Goal: Task Accomplishment & Management: Complete application form

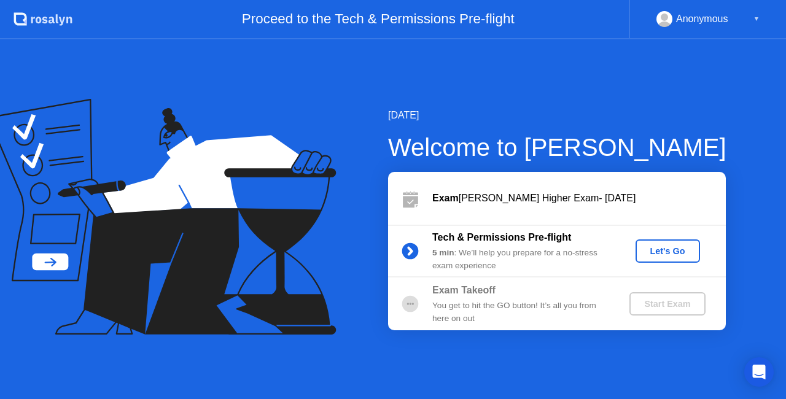
click at [675, 254] on div "Let's Go" at bounding box center [668, 251] width 55 height 10
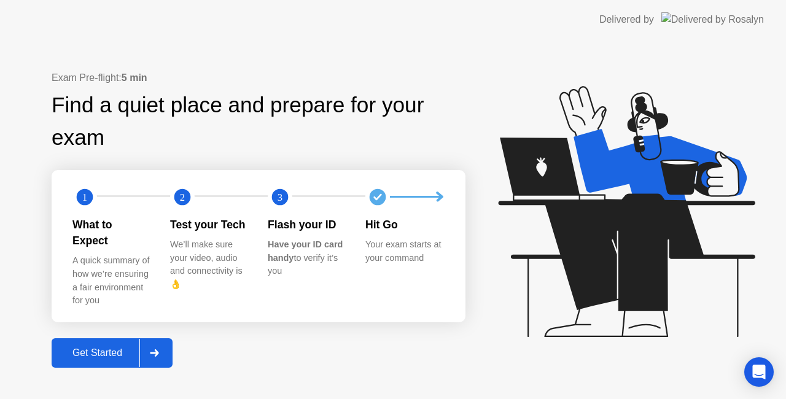
click at [120, 351] on div "Get Started" at bounding box center [97, 353] width 84 height 11
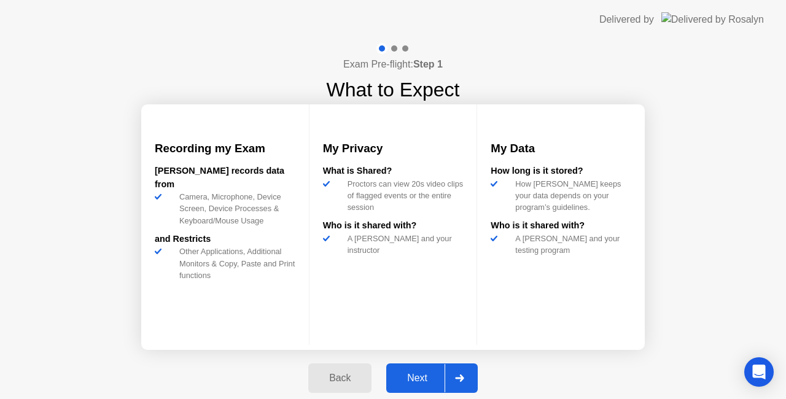
click at [429, 375] on div "Next" at bounding box center [417, 378] width 55 height 11
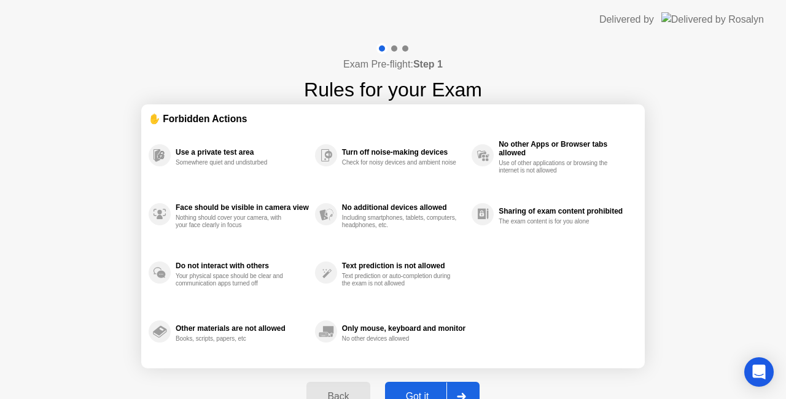
click at [424, 389] on button "Got it" at bounding box center [432, 396] width 95 height 29
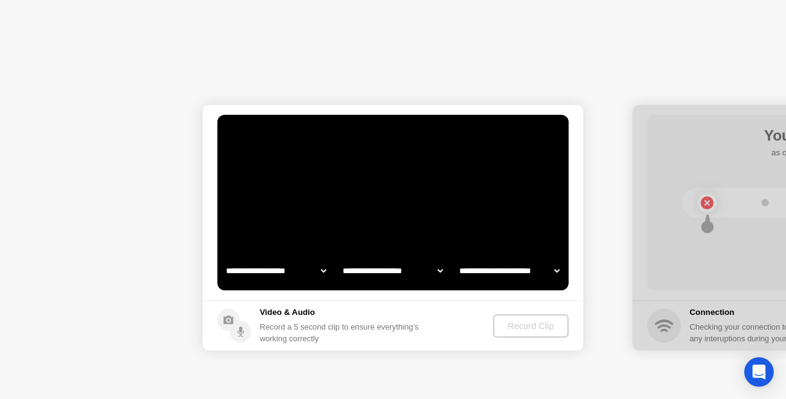
select select "**********"
select select "*******"
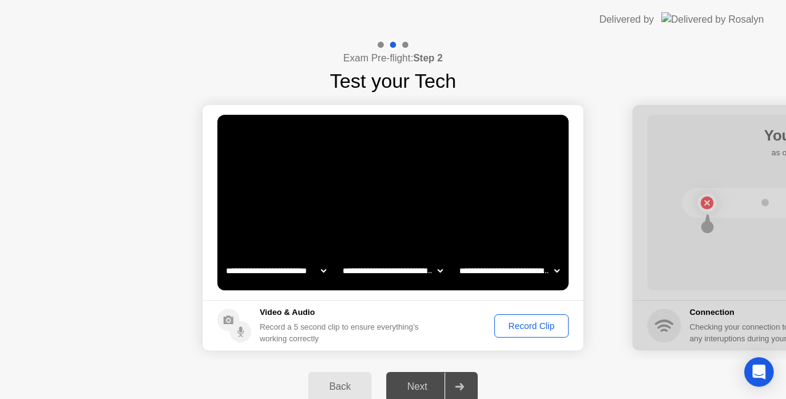
click at [516, 327] on div "Record Clip" at bounding box center [532, 326] width 66 height 10
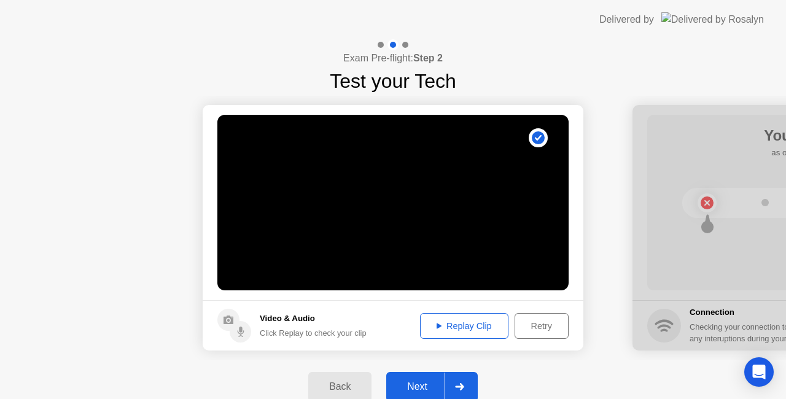
click at [421, 382] on div "Next" at bounding box center [417, 387] width 55 height 11
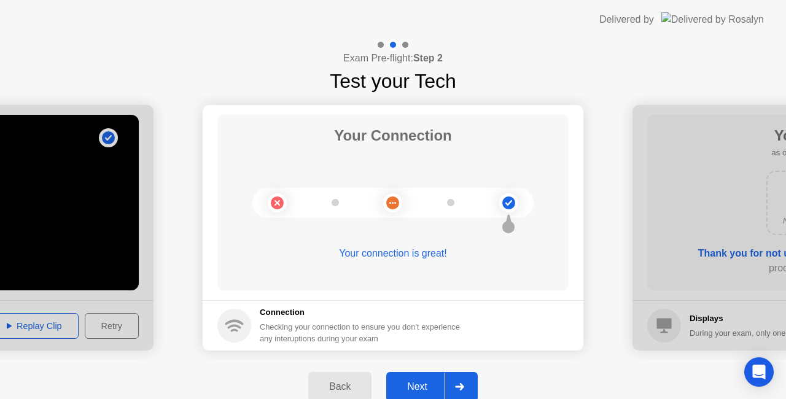
click at [431, 379] on button "Next" at bounding box center [432, 386] width 92 height 29
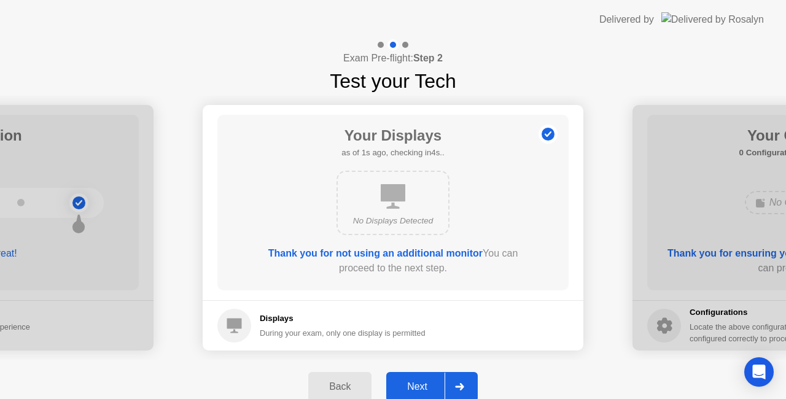
click at [431, 379] on button "Next" at bounding box center [432, 386] width 92 height 29
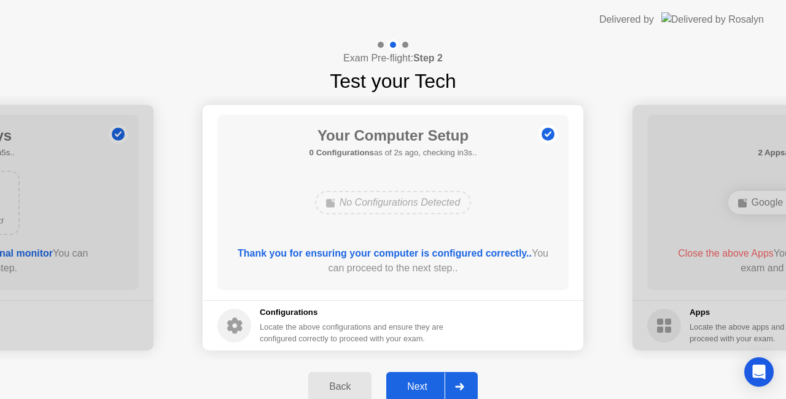
click at [431, 379] on button "Next" at bounding box center [432, 386] width 92 height 29
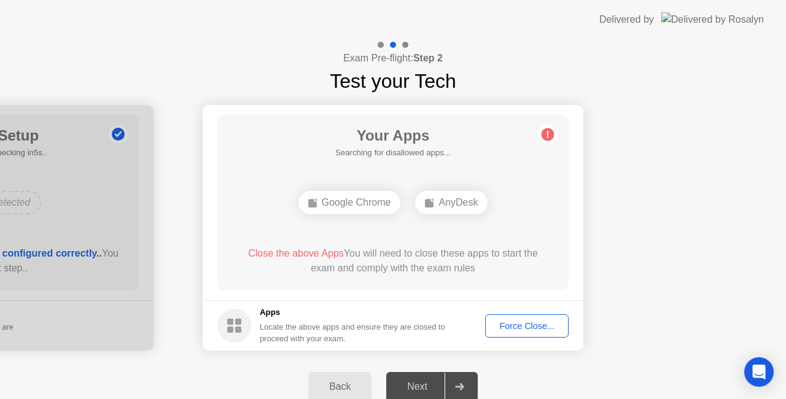
click at [506, 331] on div "Force Close..." at bounding box center [527, 326] width 75 height 10
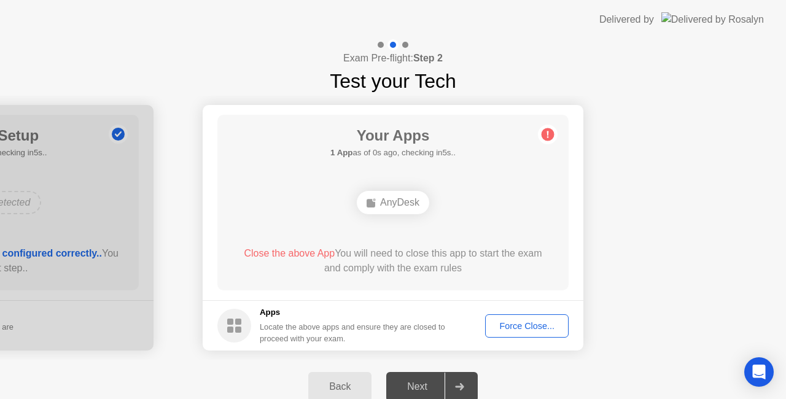
click at [547, 316] on button "Force Close..." at bounding box center [527, 326] width 84 height 23
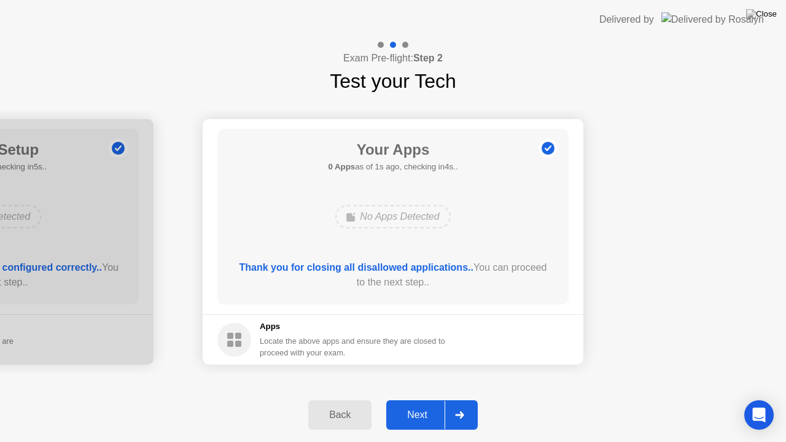
click at [420, 399] on div "Next" at bounding box center [417, 415] width 55 height 11
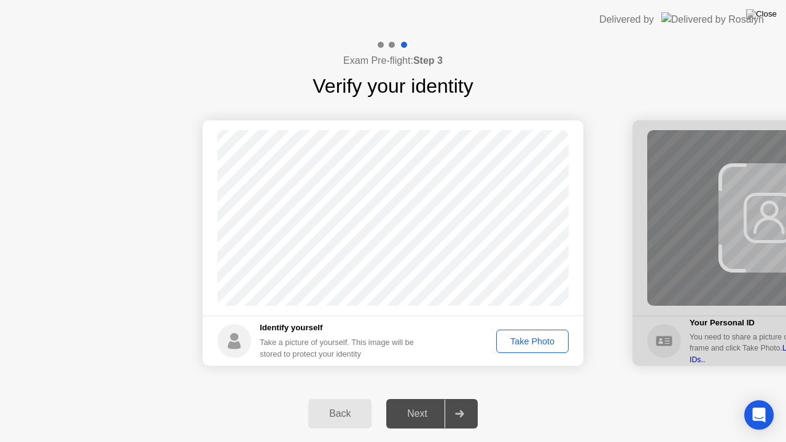
click at [521, 345] on div "Take Photo" at bounding box center [533, 342] width 64 height 10
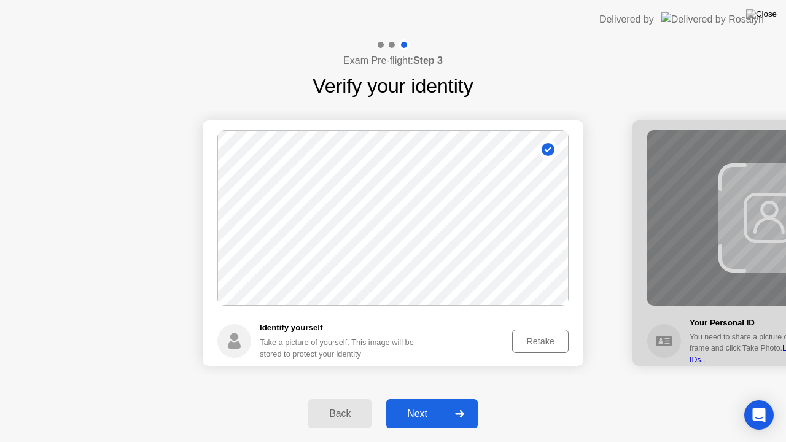
click at [417, 399] on div "Next" at bounding box center [417, 414] width 55 height 11
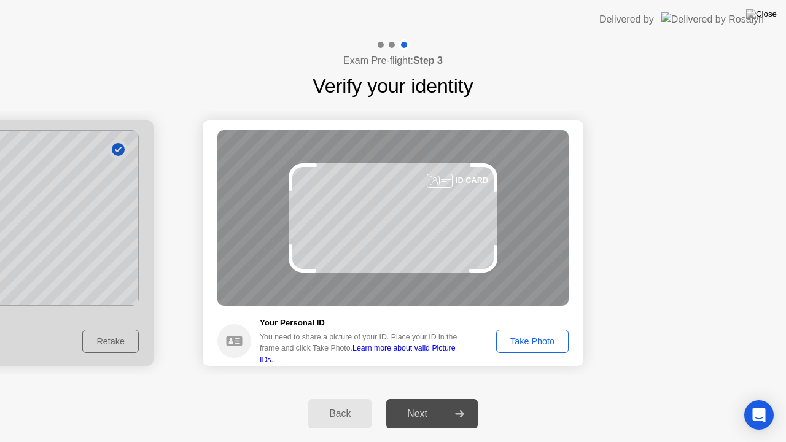
click at [546, 344] on div "Take Photo" at bounding box center [533, 342] width 64 height 10
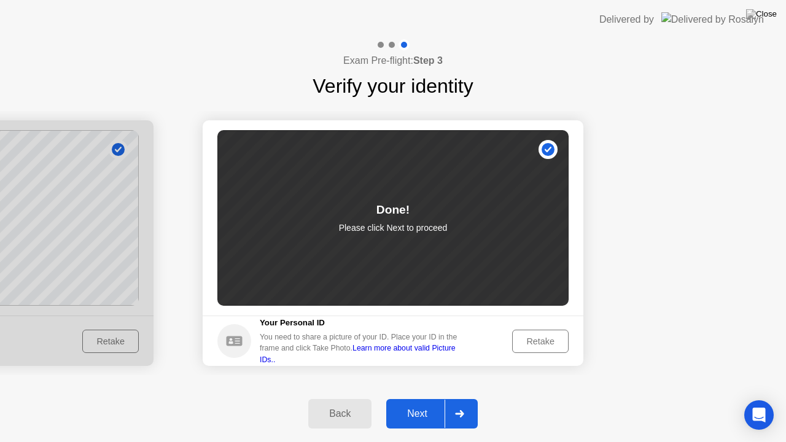
click at [523, 340] on div "Retake" at bounding box center [541, 342] width 48 height 10
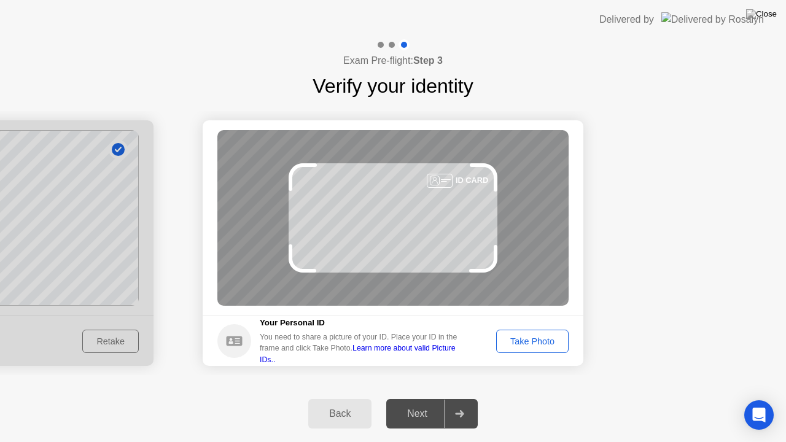
click at [523, 340] on div "Take Photo" at bounding box center [533, 342] width 64 height 10
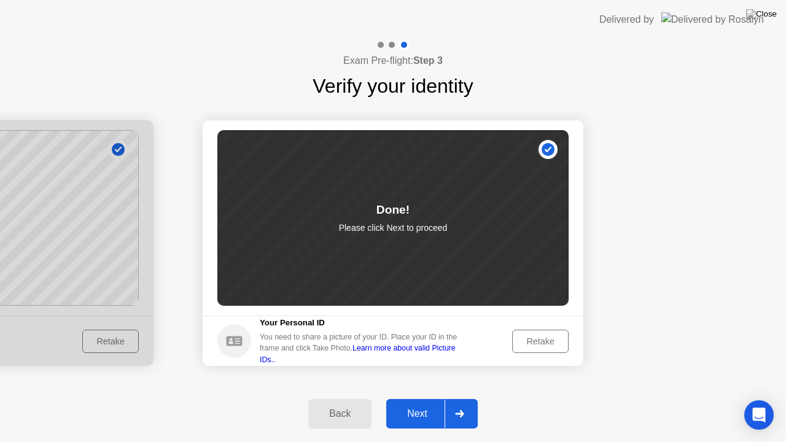
click at [428, 399] on div "Next" at bounding box center [417, 414] width 55 height 11
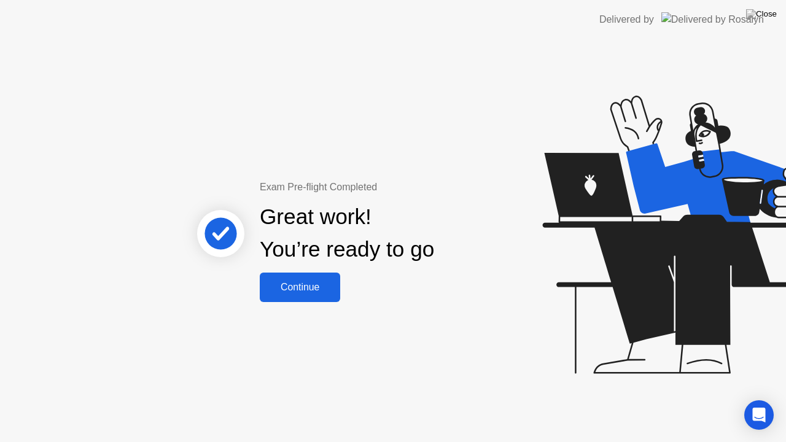
click at [333, 292] on div "Continue" at bounding box center [300, 287] width 73 height 11
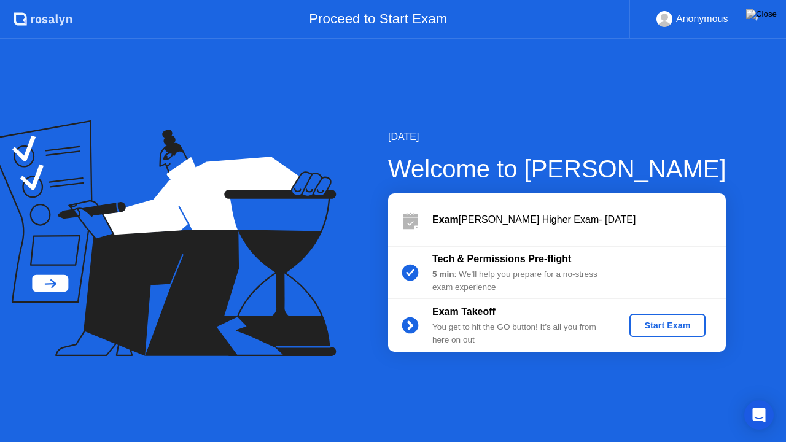
click at [666, 329] on div "Start Exam" at bounding box center [668, 326] width 66 height 10
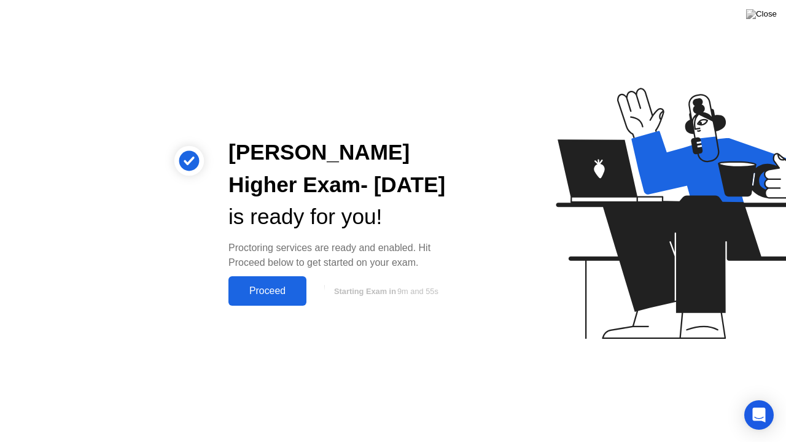
click at [279, 289] on div "Proceed" at bounding box center [267, 291] width 71 height 11
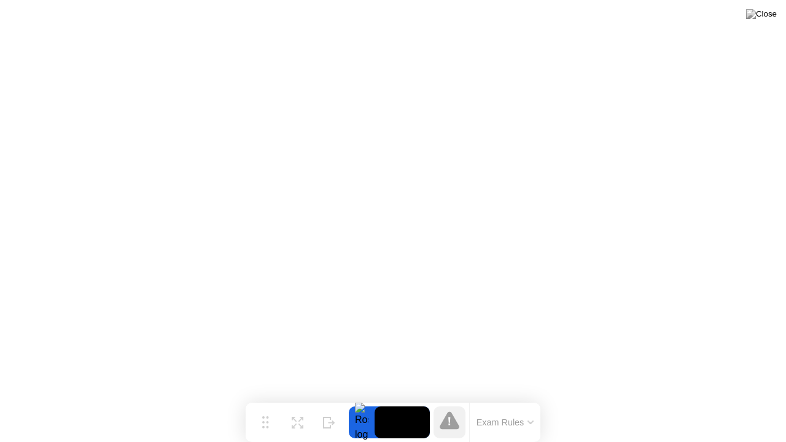
click at [531, 399] on icon at bounding box center [531, 423] width 6 height 4
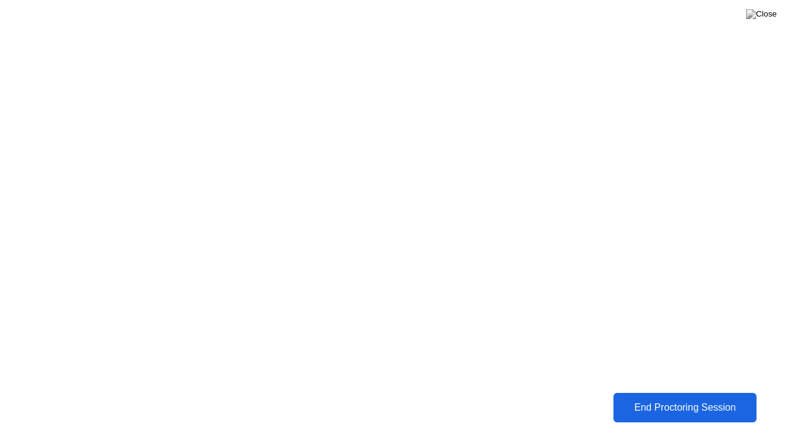
click at [658, 399] on div "End Proctoring Session" at bounding box center [685, 407] width 136 height 11
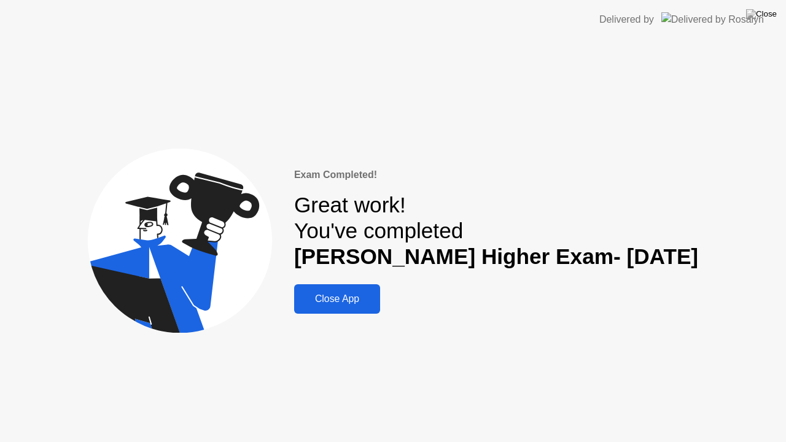
click at [374, 305] on div "Close App" at bounding box center [337, 299] width 79 height 11
